Goal: Task Accomplishment & Management: Complete application form

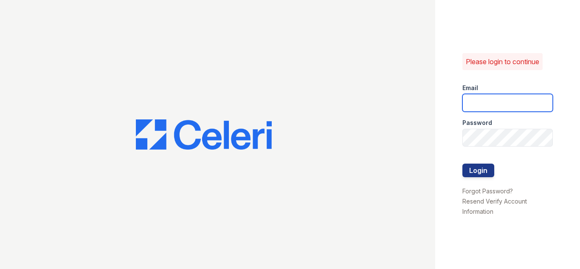
type input "[EMAIL_ADDRESS][DOMAIN_NAME]"
click at [497, 99] on input "[EMAIL_ADDRESS][DOMAIN_NAME]" at bounding box center [507, 103] width 91 height 18
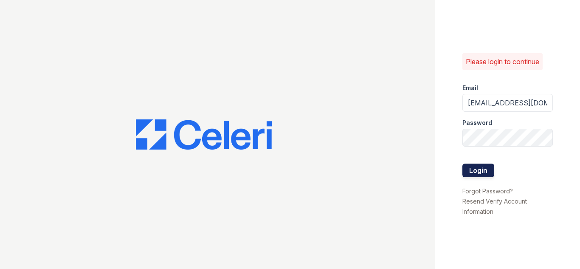
click at [469, 171] on button "Login" at bounding box center [478, 170] width 32 height 14
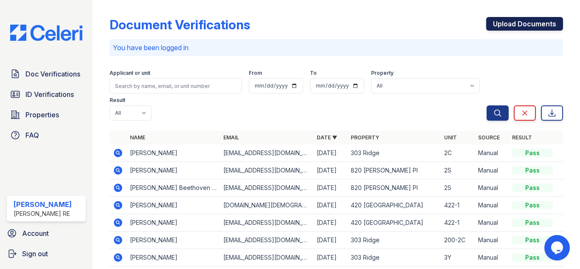
click at [536, 26] on link "Upload Documents" at bounding box center [524, 24] width 77 height 14
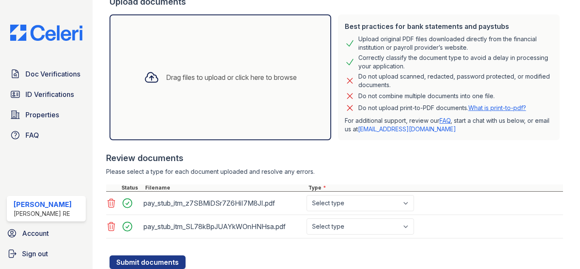
scroll to position [170, 0]
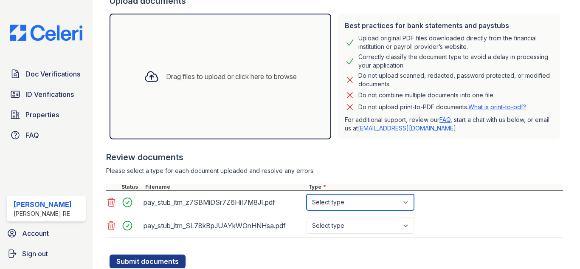
click at [363, 199] on select "Select type Paystub Bank Statement Offer Letter Tax Documents Benefit Award Let…" at bounding box center [360, 202] width 107 height 16
select select "paystub"
click at [307, 194] on select "Select type Paystub Bank Statement Offer Letter Tax Documents Benefit Award Let…" at bounding box center [360, 202] width 107 height 16
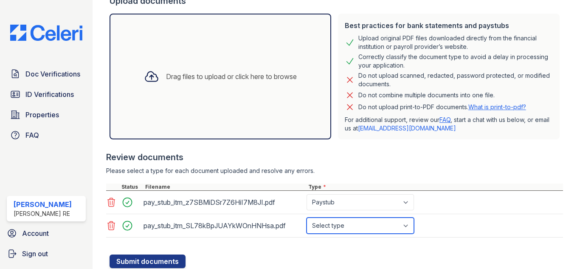
click at [337, 219] on select "Select type Paystub Bank Statement Offer Letter Tax Documents Benefit Award Let…" at bounding box center [360, 225] width 107 height 16
select select "paystub"
click at [307, 217] on select "Select type Paystub Bank Statement Offer Letter Tax Documents Benefit Award Let…" at bounding box center [360, 225] width 107 height 16
click at [455, 228] on div "pay_stub_itm_SL78kBpJUAYkWOnHNHsa.pdf Select type Paystub Bank Statement Offer …" at bounding box center [334, 225] width 457 height 23
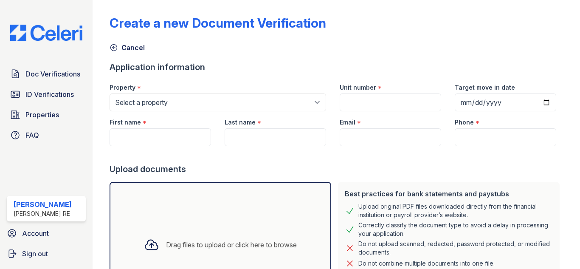
scroll to position [0, 0]
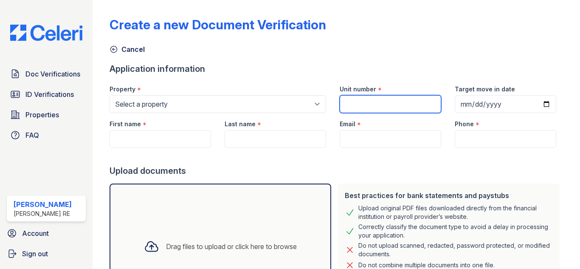
click at [354, 105] on input "Unit number" at bounding box center [390, 104] width 101 height 18
paste input "422-1"
type input "422-1"
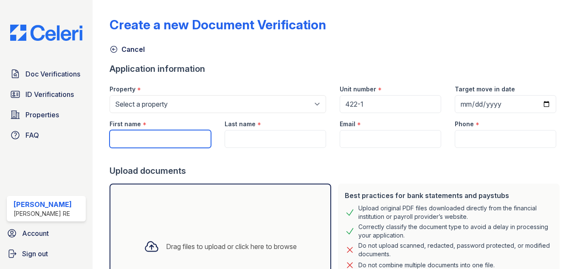
click at [134, 143] on input "First name" at bounding box center [160, 139] width 101 height 18
paste input "[PERSON_NAME]"
click at [142, 142] on input "[PERSON_NAME]" at bounding box center [160, 139] width 101 height 18
type input "Giselle"
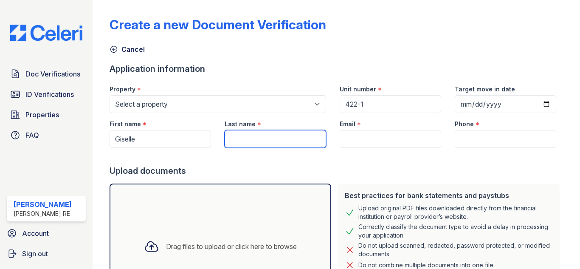
click at [275, 141] on input "Last name" at bounding box center [275, 139] width 101 height 18
paste input "Lebron"
type input "Lebron"
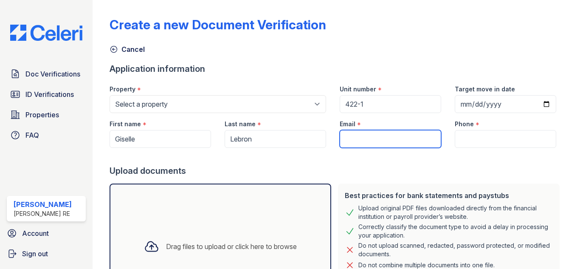
click at [371, 137] on input "Email" at bounding box center [390, 139] width 101 height 18
paste input "[EMAIL_ADDRESS][DOMAIN_NAME]"
type input "[EMAIL_ADDRESS][DOMAIN_NAME]"
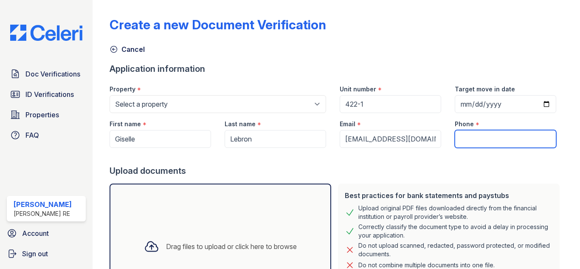
click at [477, 133] on input "Phone" at bounding box center [505, 139] width 101 height 18
paste input "[PHONE_NUMBER]"
type input "[PHONE_NUMBER]"
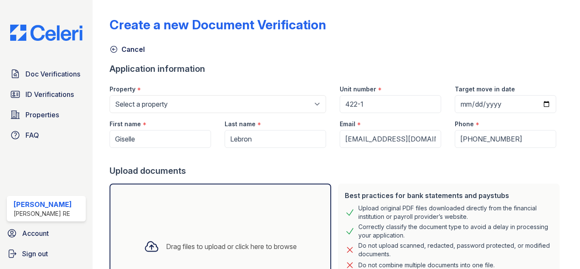
click at [423, 172] on div "Upload documents" at bounding box center [336, 171] width 453 height 12
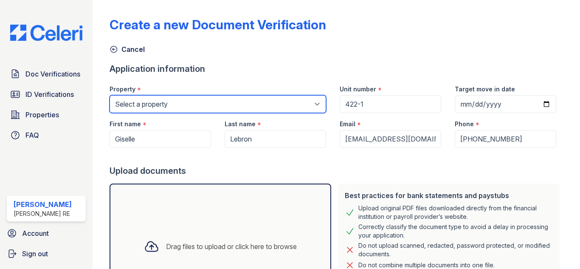
click at [275, 103] on select "Select a property [GEOGRAPHIC_DATA][STREET_ADDRESS][PERSON_NAME] [STREET_ADDRES…" at bounding box center [218, 104] width 217 height 18
select select "3101"
click at [110, 95] on select "Select a property [GEOGRAPHIC_DATA][STREET_ADDRESS][PERSON_NAME] [STREET_ADDRES…" at bounding box center [218, 104] width 217 height 18
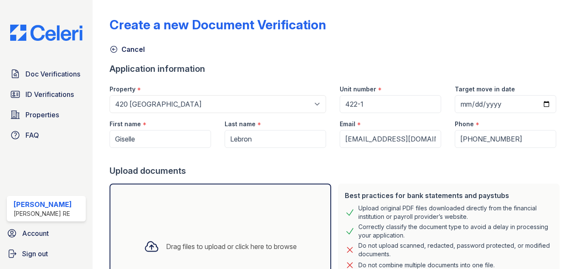
click at [407, 167] on div "Upload documents" at bounding box center [336, 171] width 453 height 12
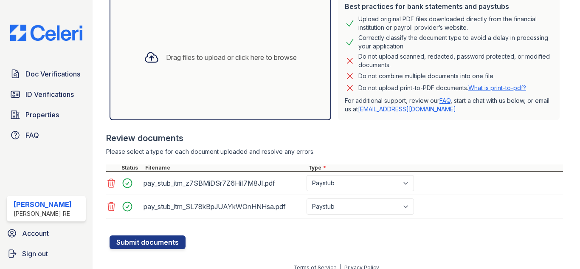
scroll to position [198, 0]
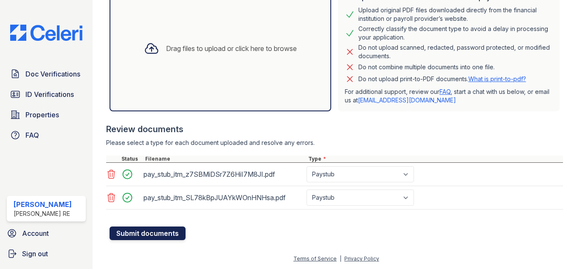
click at [148, 231] on button "Submit documents" at bounding box center [148, 233] width 76 height 14
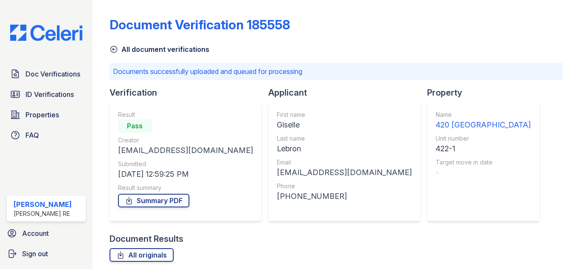
click at [424, 54] on div "All document verifications" at bounding box center [336, 46] width 453 height 15
